Goal: Find specific page/section: Find specific page/section

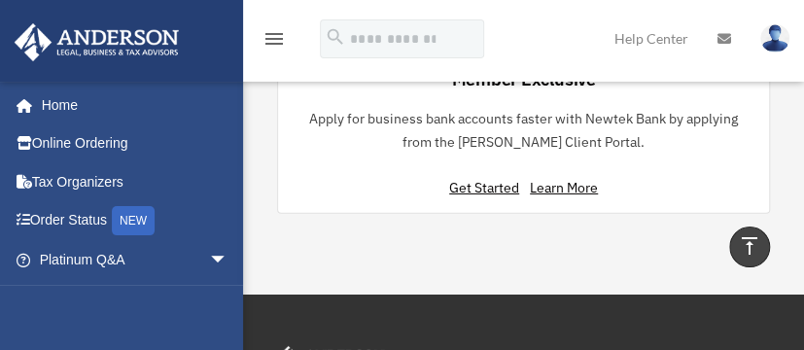
scroll to position [11, 0]
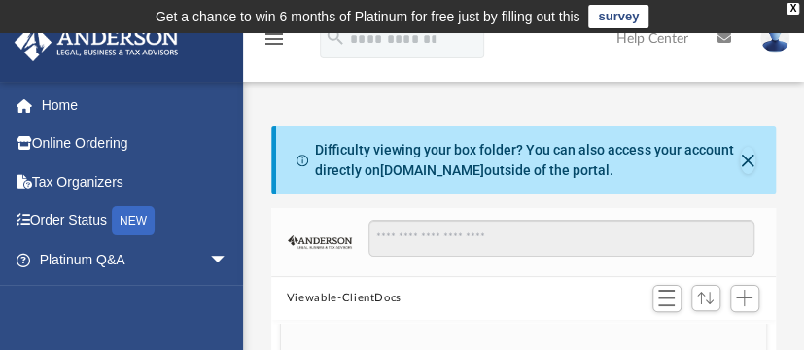
scroll to position [16, 16]
click at [343, 299] on button "Viewable-ClientDocs" at bounding box center [344, 299] width 115 height 18
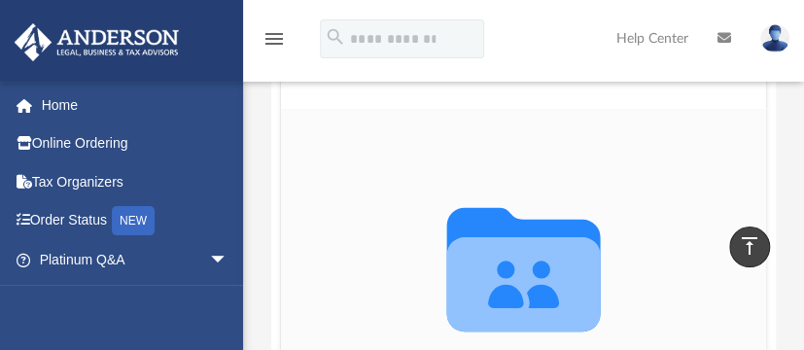
scroll to position [622, 0]
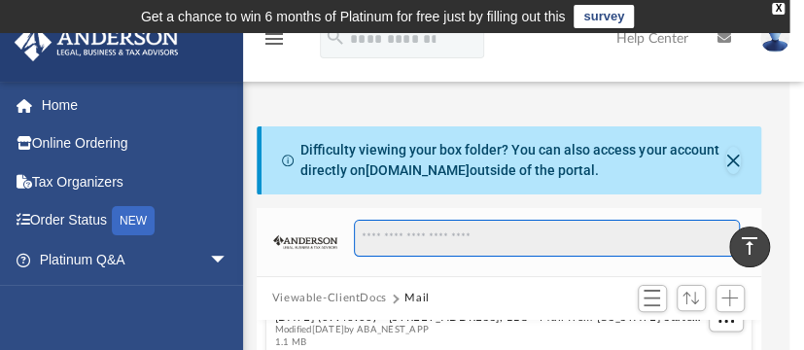
scroll to position [0, 0]
